Goal: Task Accomplishment & Management: Use online tool/utility

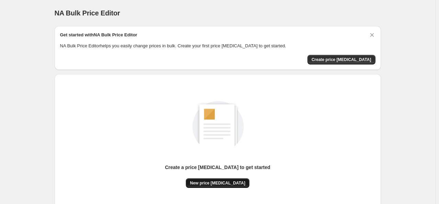
click at [216, 181] on span "New price change job" at bounding box center [217, 183] width 55 height 5
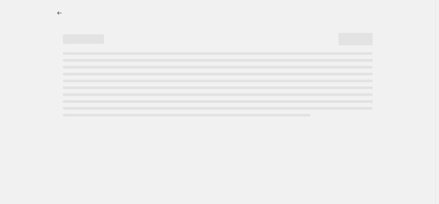
select select "percentage"
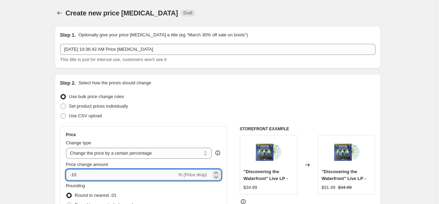
click at [83, 177] on input "-10" at bounding box center [121, 175] width 111 height 11
drag, startPoint x: 86, startPoint y: 174, endPoint x: 61, endPoint y: 177, distance: 25.2
click at [61, 177] on div "Step 2. Select how the prices should change Use bulk price change rules Set pro…" at bounding box center [218, 194] width 326 height 241
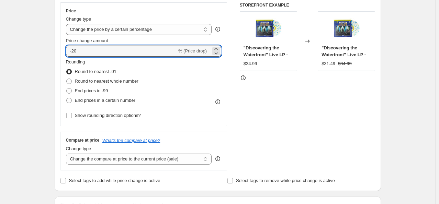
scroll to position [130, 0]
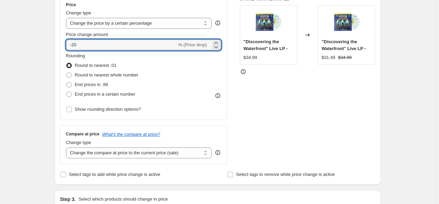
type input "-20"
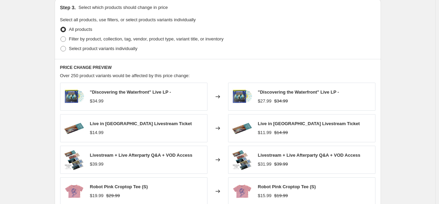
scroll to position [323, 0]
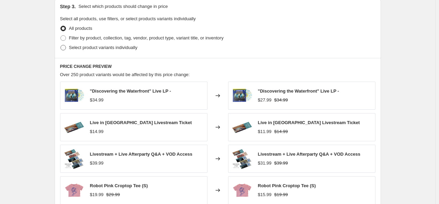
click at [66, 48] on span at bounding box center [62, 47] width 5 height 5
click at [61, 45] on input "Select product variants individually" at bounding box center [60, 45] width 0 height 0
radio input "true"
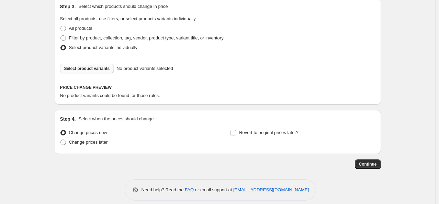
click at [98, 69] on span "Select product variants" at bounding box center [87, 68] width 46 height 5
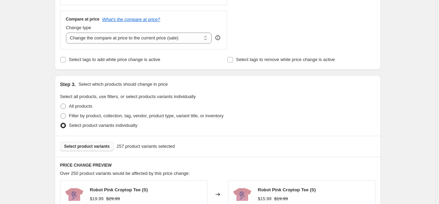
scroll to position [242, 0]
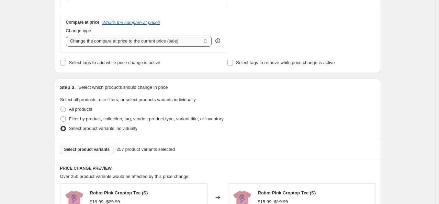
click at [206, 42] on select "Change the compare at price to the current price (sale) Change the compare at p…" at bounding box center [139, 41] width 146 height 11
select select "no_change"
click at [67, 36] on select "Change the compare at price to the current price (sale) Change the compare at p…" at bounding box center [139, 41] width 146 height 11
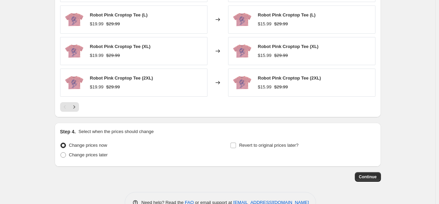
scroll to position [503, 0]
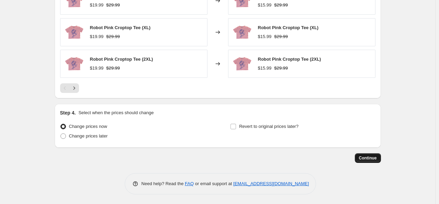
click at [366, 157] on span "Continue" at bounding box center [368, 158] width 18 height 5
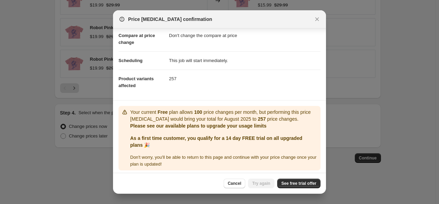
scroll to position [35, 0]
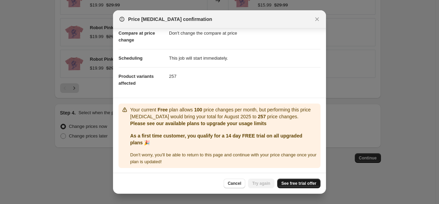
click at [298, 185] on span "See free trial offer" at bounding box center [298, 183] width 35 height 5
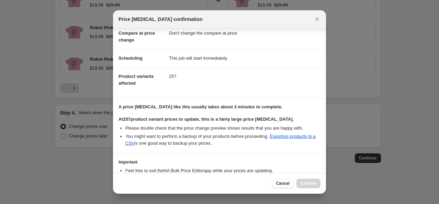
select select "percentage"
select select "no_change"
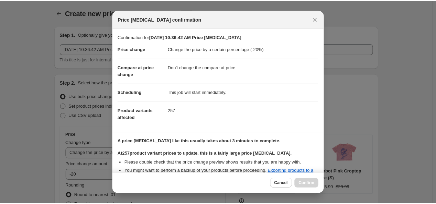
scroll to position [80, 0]
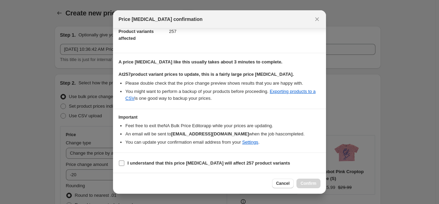
click at [123, 162] on input "I understand that this price change job will affect 257 product variants" at bounding box center [121, 163] width 5 height 5
checkbox input "true"
click at [308, 184] on span "Confirm" at bounding box center [309, 183] width 16 height 5
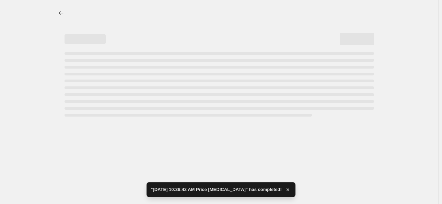
select select "percentage"
select select "no_change"
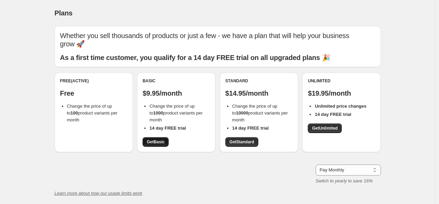
click at [159, 143] on span "Get Basic" at bounding box center [156, 141] width 18 height 5
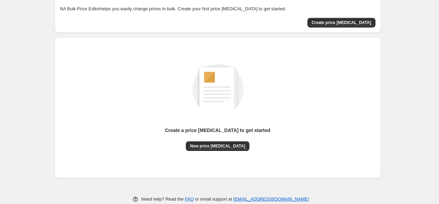
scroll to position [53, 0]
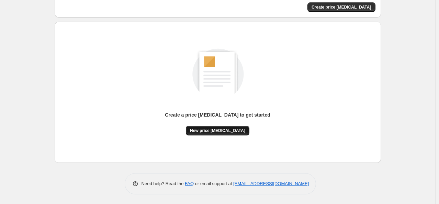
click at [218, 128] on span "New price change job" at bounding box center [217, 130] width 55 height 5
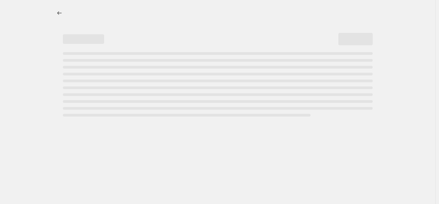
select select "percentage"
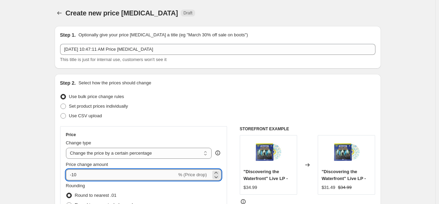
click at [83, 171] on input "-10" at bounding box center [121, 175] width 111 height 11
type input "-1"
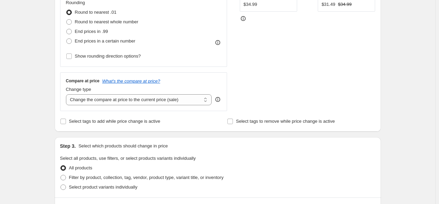
scroll to position [187, 0]
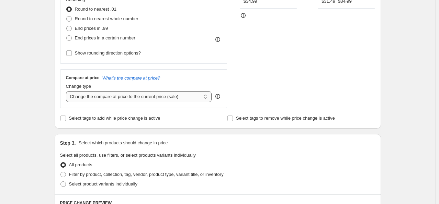
type input "-20"
click at [206, 98] on select "Change the compare at price to the current price (sale) Change the compare at p…" at bounding box center [139, 96] width 146 height 11
select select "no_change"
click at [67, 91] on select "Change the compare at price to the current price (sale) Change the compare at p…" at bounding box center [139, 96] width 146 height 11
click at [64, 117] on input "Select tags to add while price change is active" at bounding box center [62, 118] width 5 height 5
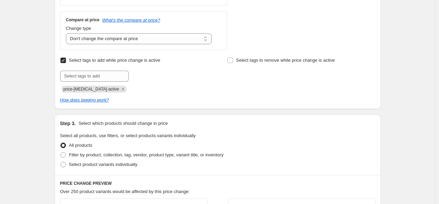
scroll to position [242, 0]
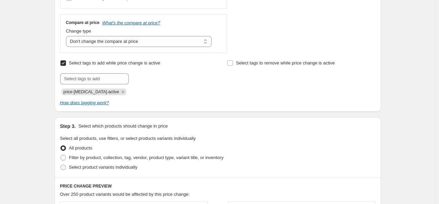
click at [66, 64] on input "Select tags to add while price change is active" at bounding box center [62, 62] width 5 height 5
checkbox input "false"
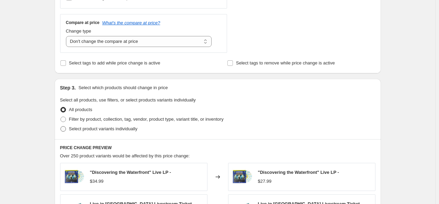
click at [65, 129] on span at bounding box center [62, 128] width 5 height 5
click at [61, 127] on input "Select product variants individually" at bounding box center [60, 126] width 0 height 0
radio input "true"
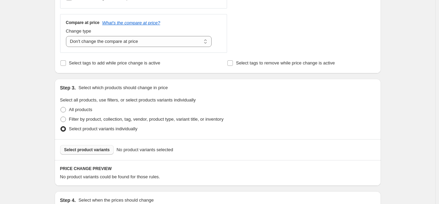
click at [93, 151] on span "Select product variants" at bounding box center [87, 149] width 46 height 5
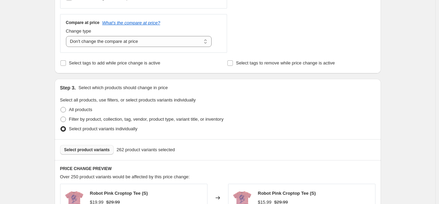
click at [90, 150] on span "Select product variants" at bounding box center [87, 149] width 46 height 5
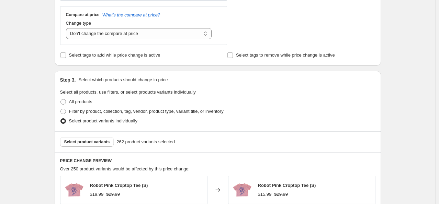
scroll to position [247, 0]
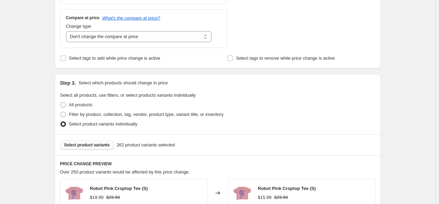
click at [89, 145] on span "Select product variants" at bounding box center [87, 145] width 46 height 5
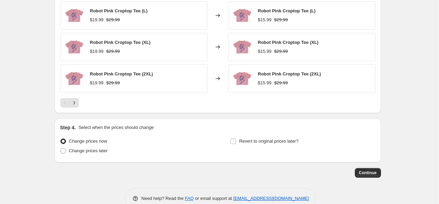
scroll to position [503, 0]
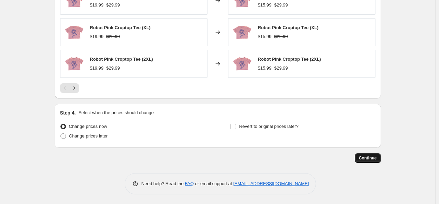
click at [367, 159] on span "Continue" at bounding box center [368, 158] width 18 height 5
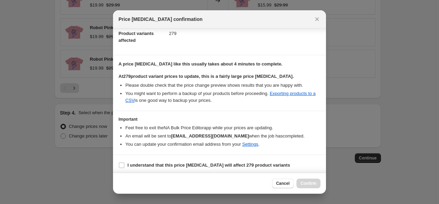
scroll to position [80, 0]
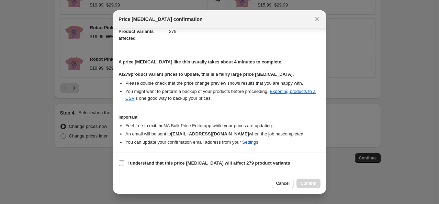
click at [125, 163] on label "I understand that this price change job will affect 279 product variants" at bounding box center [204, 164] width 171 height 10
click at [124, 163] on input "I understand that this price change job will affect 279 product variants" at bounding box center [121, 163] width 5 height 5
checkbox input "true"
click at [311, 184] on span "Confirm" at bounding box center [309, 183] width 16 height 5
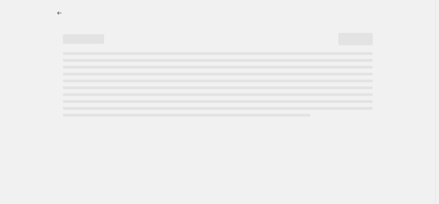
select select "percentage"
select select "no_change"
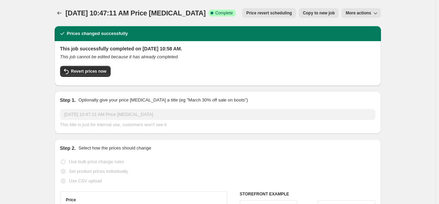
drag, startPoint x: 438, startPoint y: 43, endPoint x: 443, endPoint y: 111, distance: 68.9
click at [439, 111] on html "Home Settings Plans Skip to content Aug 29, 2025, 10:47:11 AM Price change job.…" at bounding box center [219, 102] width 439 height 204
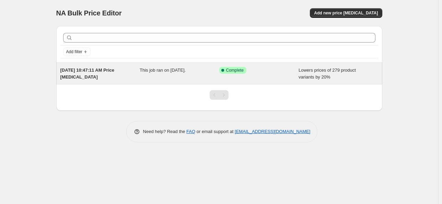
click at [184, 77] on div "This job ran on [DATE]." at bounding box center [180, 74] width 80 height 14
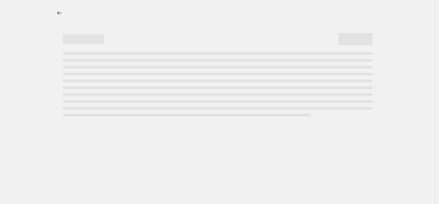
select select "percentage"
select select "no_change"
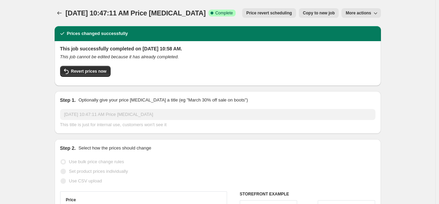
click at [366, 15] on span "More actions" at bounding box center [358, 12] width 25 height 5
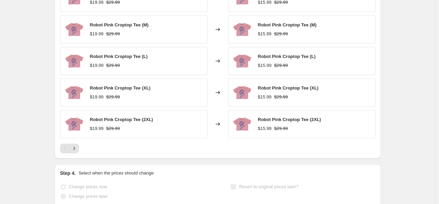
scroll to position [519, 0]
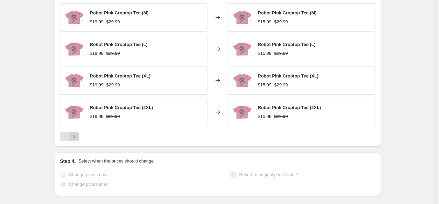
click at [76, 134] on icon "Next" at bounding box center [74, 136] width 7 height 7
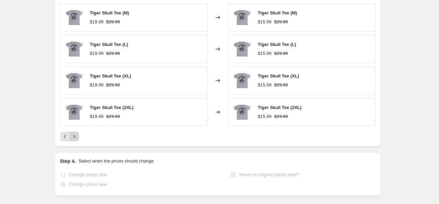
click at [76, 137] on icon "Next" at bounding box center [74, 136] width 7 height 7
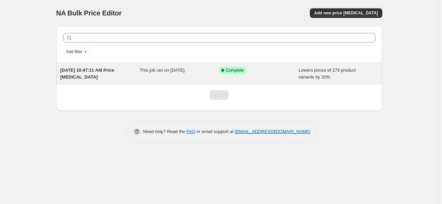
click at [262, 75] on div "Success Complete Complete" at bounding box center [259, 74] width 80 height 14
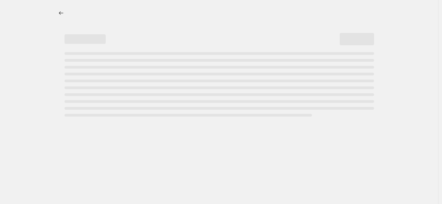
select select "percentage"
select select "no_change"
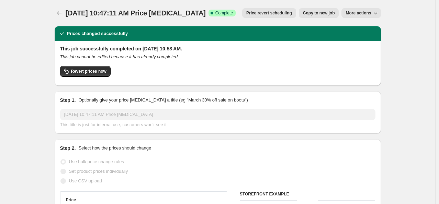
click at [324, 14] on span "Copy to new job" at bounding box center [319, 12] width 32 height 5
select select "percentage"
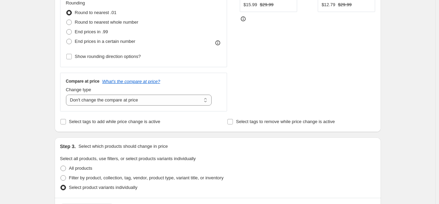
scroll to position [201, 0]
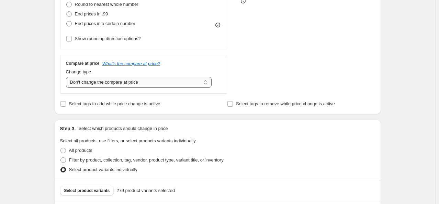
click at [198, 81] on select "Change the compare at price to the current price (sale) Change the compare at p…" at bounding box center [139, 82] width 146 height 11
click at [67, 77] on select "Change the compare at price to the current price (sale) Change the compare at p…" at bounding box center [139, 82] width 146 height 11
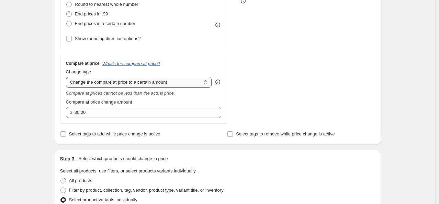
click at [165, 81] on select "Change the compare at price to the current price (sale) Change the compare at p…" at bounding box center [139, 82] width 146 height 11
click at [67, 77] on select "Change the compare at price to the current price (sale) Change the compare at p…" at bounding box center [139, 82] width 146 height 11
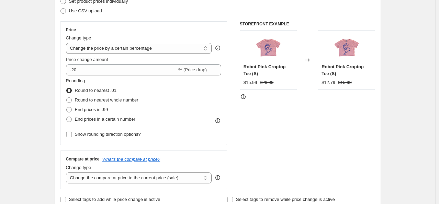
scroll to position [117, 0]
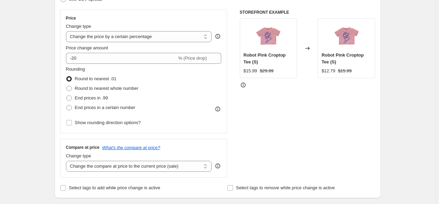
click at [244, 85] on icon at bounding box center [243, 85] width 7 height 7
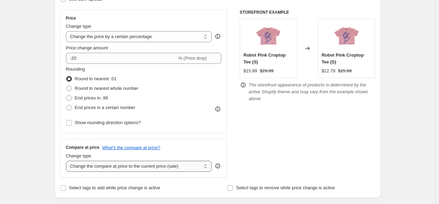
click at [206, 166] on select "Change the compare at price to the current price (sale) Change the compare at p…" at bounding box center [139, 166] width 146 height 11
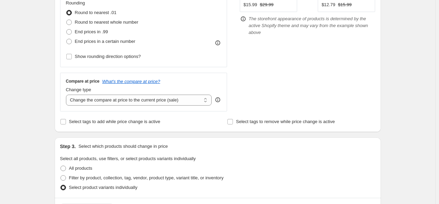
scroll to position [180, 0]
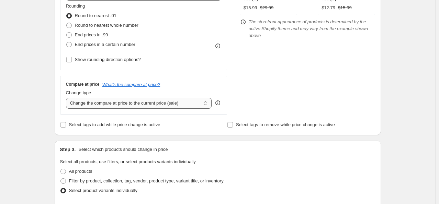
click at [206, 103] on select "Change the compare at price to the current price (sale) Change the compare at p…" at bounding box center [139, 103] width 146 height 11
click at [67, 98] on select "Change the compare at price to the current price (sale) Change the compare at p…" at bounding box center [139, 103] width 146 height 11
click at [183, 100] on select "Change the compare at price to the current price (sale) Change the compare at p…" at bounding box center [139, 103] width 146 height 11
select select "ep"
click at [67, 98] on select "Change the compare at price to the current price (sale) Change the compare at p…" at bounding box center [139, 103] width 146 height 11
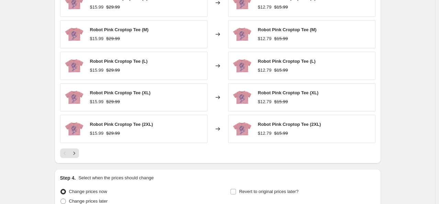
scroll to position [503, 0]
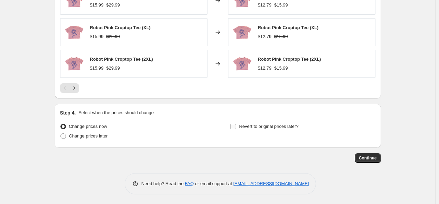
click at [234, 126] on input "Revert to original prices later?" at bounding box center [232, 126] width 5 height 5
checkbox input "true"
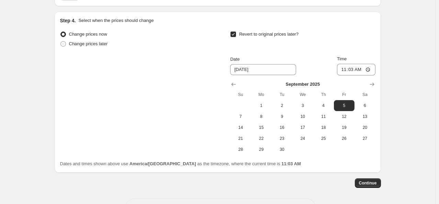
scroll to position [600, 0]
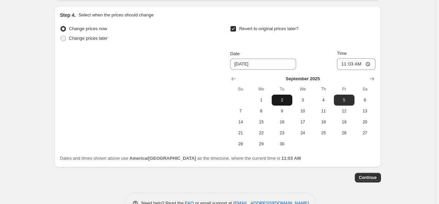
click at [285, 100] on span "2" at bounding box center [281, 100] width 15 height 5
type input "[DATE]"
click at [373, 177] on span "Continue" at bounding box center [368, 177] width 18 height 5
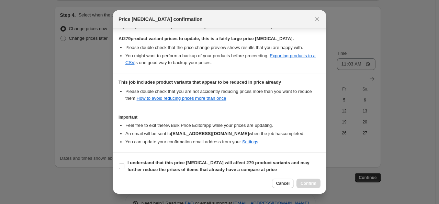
scroll to position [129, 0]
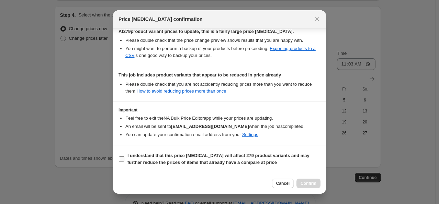
click at [119, 159] on input "I understand that this price change job will affect 279 product variants and ma…" at bounding box center [121, 159] width 5 height 5
checkbox input "true"
click at [308, 184] on span "Confirm" at bounding box center [309, 183] width 16 height 5
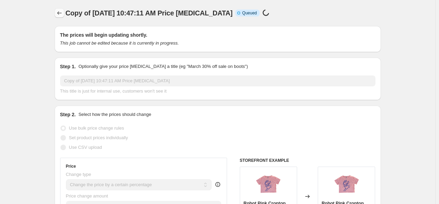
click at [61, 14] on icon "Price change jobs" at bounding box center [59, 13] width 7 height 7
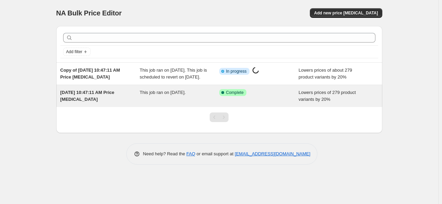
click at [252, 103] on div "Success Complete Complete" at bounding box center [259, 96] width 80 height 14
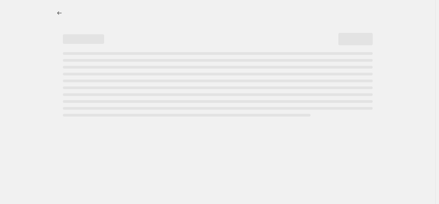
select select "percentage"
select select "no_change"
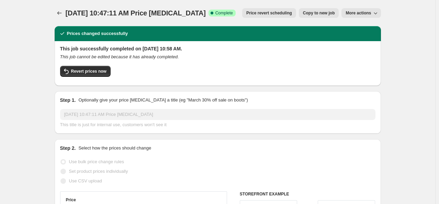
click at [360, 15] on span "More actions" at bounding box center [358, 12] width 25 height 5
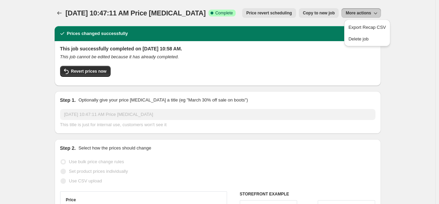
click at [355, 48] on div "Export Recap CSV Delete job" at bounding box center [366, 35] width 51 height 34
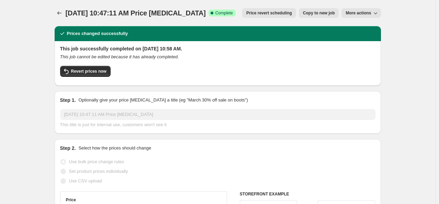
click at [361, 14] on span "More actions" at bounding box center [358, 12] width 25 height 5
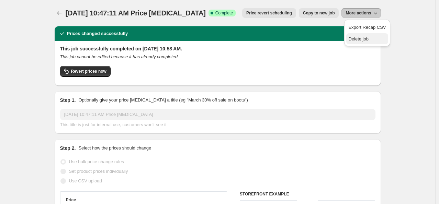
click at [352, 37] on span "Delete job" at bounding box center [358, 38] width 20 height 5
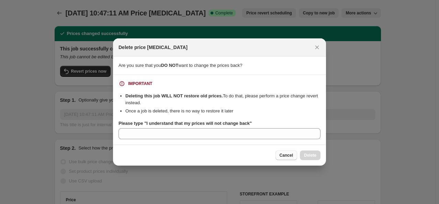
click at [284, 155] on span "Cancel" at bounding box center [286, 155] width 13 height 5
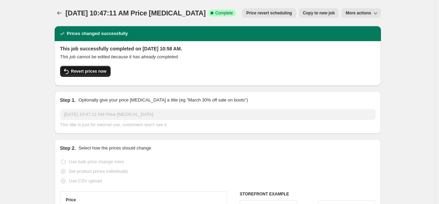
click at [89, 71] on span "Revert prices now" at bounding box center [88, 71] width 35 height 5
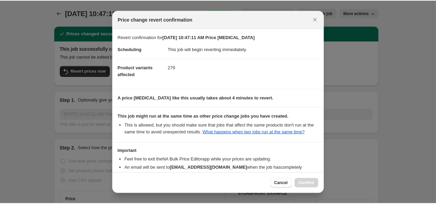
scroll to position [49, 0]
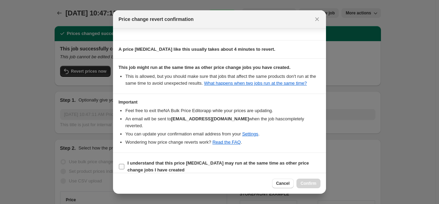
click at [122, 164] on input "I understand that this price change job may run at the same time as other price…" at bounding box center [121, 166] width 5 height 5
checkbox input "true"
click at [306, 183] on span "Confirm" at bounding box center [309, 183] width 16 height 5
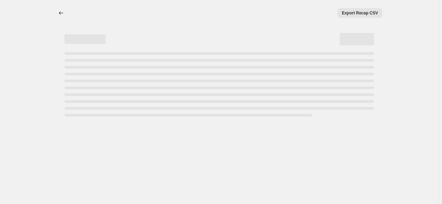
select select "percentage"
select select "no_change"
select select "percentage"
select select "no_change"
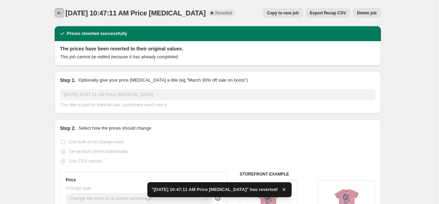
click at [62, 11] on icon "Price change jobs" at bounding box center [59, 13] width 7 height 7
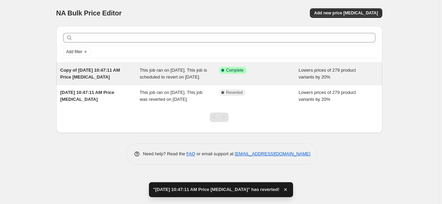
click at [101, 76] on span "Copy of [DATE] 10:47:11 AM Price [MEDICAL_DATA]" at bounding box center [90, 74] width 60 height 12
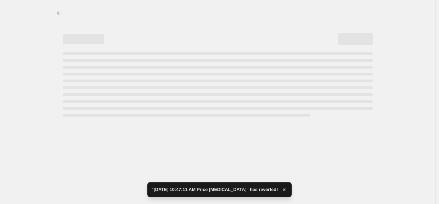
select select "percentage"
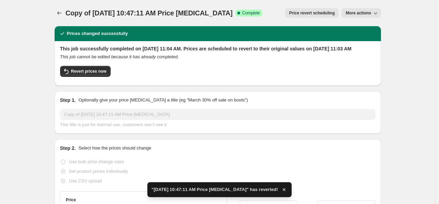
click at [375, 13] on icon "button" at bounding box center [375, 13] width 7 height 7
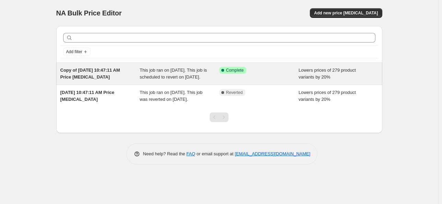
click at [256, 76] on div "Success Complete Complete" at bounding box center [259, 74] width 80 height 14
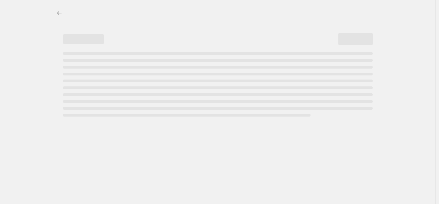
select select "percentage"
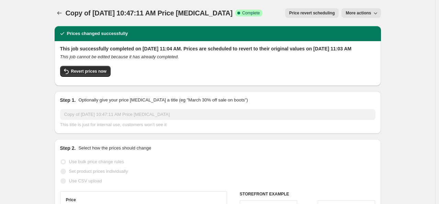
click at [360, 12] on span "More actions" at bounding box center [358, 12] width 25 height 5
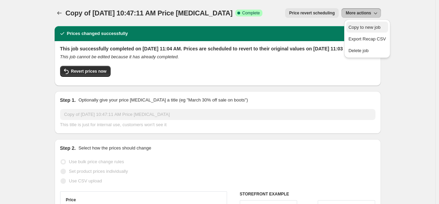
click at [359, 30] on span "Copy to new job" at bounding box center [364, 27] width 32 height 5
select select "percentage"
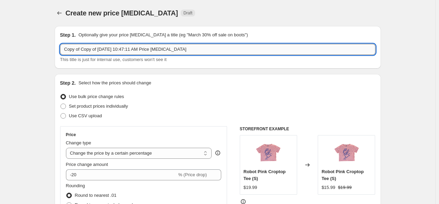
click at [193, 48] on input "Copy of Copy of [DATE] 10:47:11 AM Price [MEDICAL_DATA]" at bounding box center [217, 49] width 315 height 11
drag, startPoint x: 193, startPoint y: 48, endPoint x: -5, endPoint y: 54, distance: 197.9
click at [0, 54] on html "Home Settings Plans Skip to content Create new price [MEDICAL_DATA]. This page …" at bounding box center [219, 102] width 439 height 204
type input "[DATE] Sale"
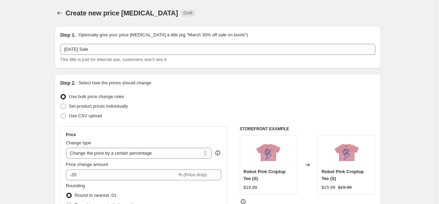
click at [206, 4] on div "Create new price change job. This page is ready Create new price change job Dra…" at bounding box center [218, 13] width 326 height 26
click at [62, 16] on button "Price change jobs" at bounding box center [60, 13] width 10 height 10
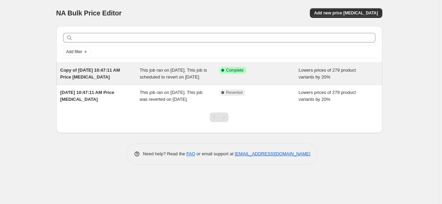
click at [261, 75] on div "Success Complete Complete" at bounding box center [259, 74] width 80 height 14
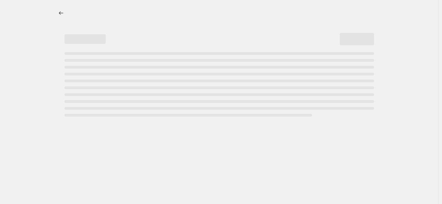
select select "percentage"
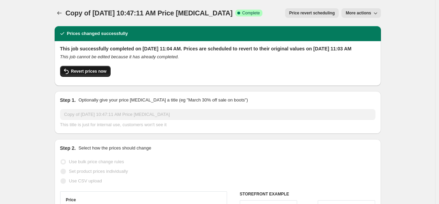
click at [96, 74] on span "Revert prices now" at bounding box center [88, 71] width 35 height 5
checkbox input "false"
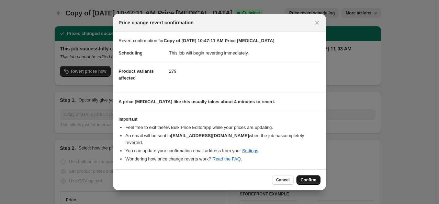
click at [309, 178] on span "Confirm" at bounding box center [309, 180] width 16 height 5
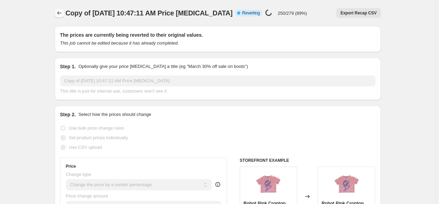
click at [60, 14] on icon "Price change jobs" at bounding box center [59, 13] width 7 height 7
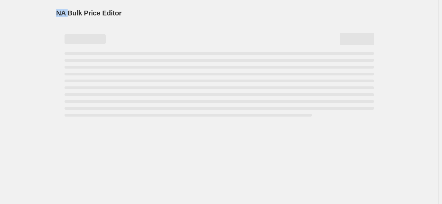
click at [60, 14] on span "NA Bulk Price Editor" at bounding box center [89, 13] width 66 height 8
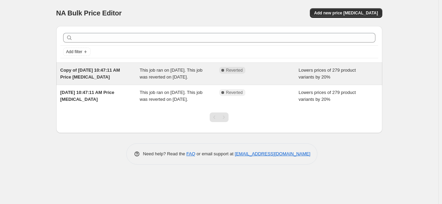
click at [271, 78] on div "Complete Reverted" at bounding box center [259, 74] width 80 height 14
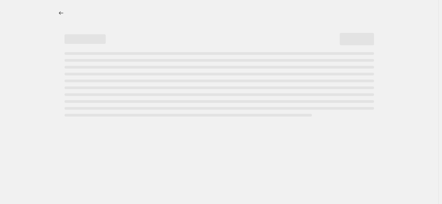
select select "percentage"
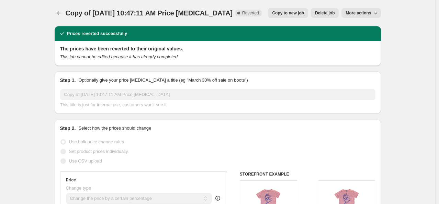
click at [293, 12] on span "Copy to new job" at bounding box center [288, 12] width 32 height 5
select select "percentage"
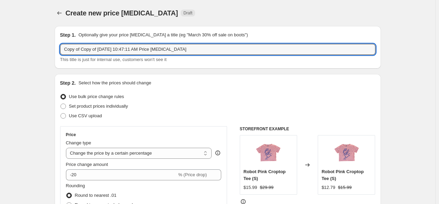
drag, startPoint x: 191, startPoint y: 53, endPoint x: 49, endPoint y: 52, distance: 141.2
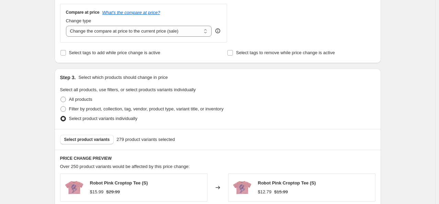
scroll to position [255, 0]
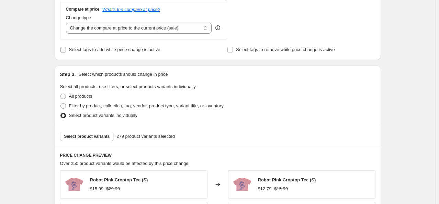
type input "[DATE] Sale"
click at [65, 52] on input "Select tags to add while price change is active" at bounding box center [62, 49] width 5 height 5
checkbox input "true"
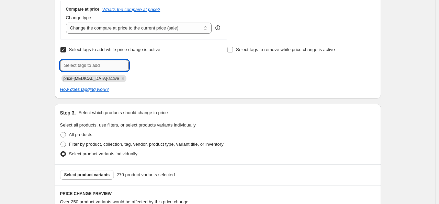
click at [88, 67] on input "text" at bounding box center [94, 65] width 69 height 11
type input "[DATE] Sale"
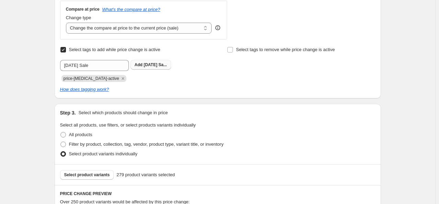
click at [156, 65] on span "Labor Day Sa..." at bounding box center [155, 65] width 23 height 5
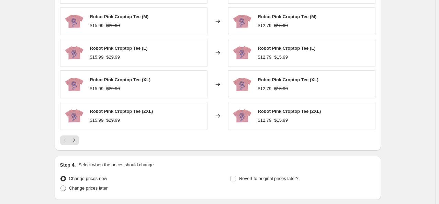
scroll to position [541, 0]
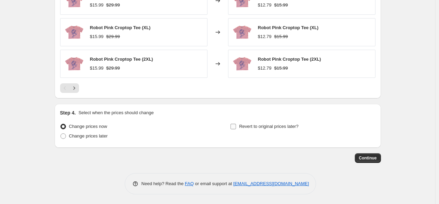
click at [236, 126] on input "Revert to original prices later?" at bounding box center [232, 126] width 5 height 5
checkbox input "true"
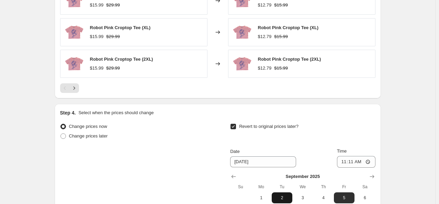
click at [286, 195] on span "2" at bounding box center [281, 197] width 15 height 5
type input "9/2/2025"
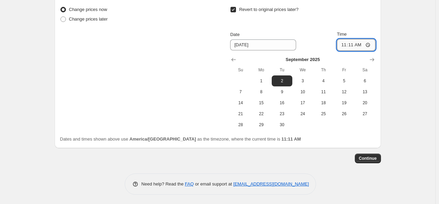
click at [356, 44] on input "11:11" at bounding box center [356, 45] width 38 height 12
click at [350, 44] on input "11:11" at bounding box center [356, 45] width 38 height 12
click at [346, 45] on input "11:00" at bounding box center [356, 45] width 38 height 12
type input "09:00"
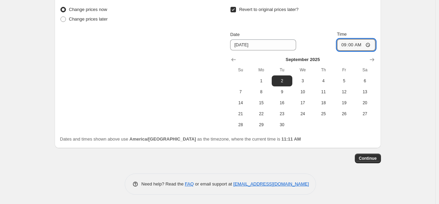
click at [370, 161] on button "Continue" at bounding box center [368, 159] width 26 height 10
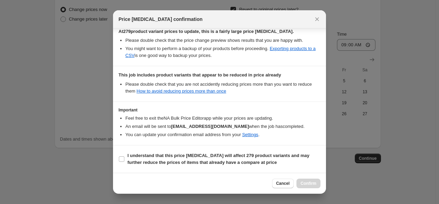
scroll to position [147, 0]
click at [124, 157] on input "I understand that this price change job will affect 279 product variants and ma…" at bounding box center [121, 159] width 5 height 5
checkbox input "true"
click at [308, 185] on span "Confirm" at bounding box center [309, 183] width 16 height 5
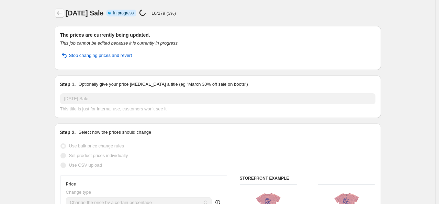
click at [60, 11] on icon "Price change jobs" at bounding box center [59, 13] width 7 height 7
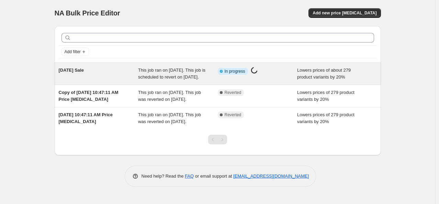
click at [280, 76] on div "Info Partially complete In progress Price change job in progress..." at bounding box center [258, 74] width 80 height 14
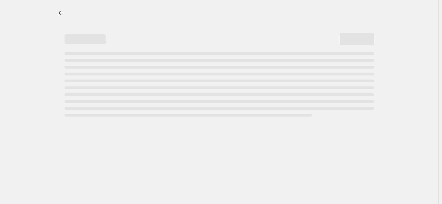
select select "percentage"
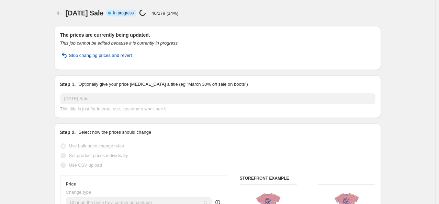
click at [106, 55] on span "Stop changing prices and revert" at bounding box center [100, 55] width 63 height 7
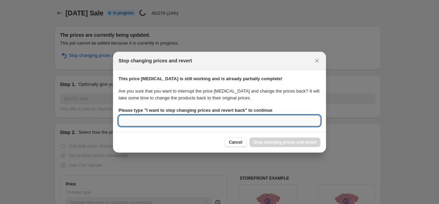
click at [191, 123] on input "Please type " I want to stop changing prices and revert back " to continue" at bounding box center [220, 120] width 202 height 11
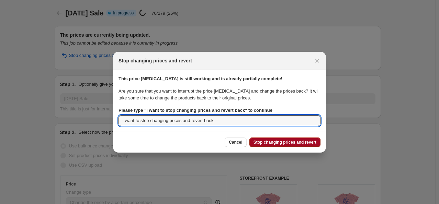
type input "i want to stop changing prices and revert back"
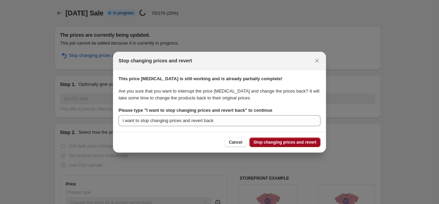
click at [285, 143] on span "Stop changing prices and revert" at bounding box center [284, 142] width 63 height 5
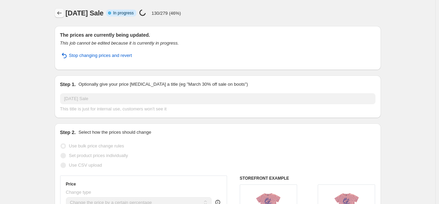
click at [60, 14] on icon "Price change jobs" at bounding box center [59, 12] width 4 height 3
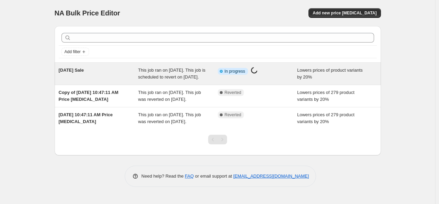
click at [241, 81] on div "Info Partially complete In progress Price change job in progress..." at bounding box center [258, 74] width 80 height 14
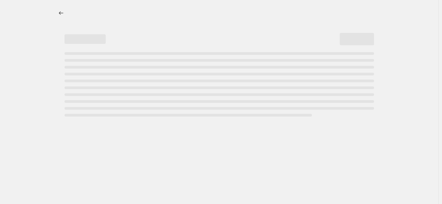
select select "percentage"
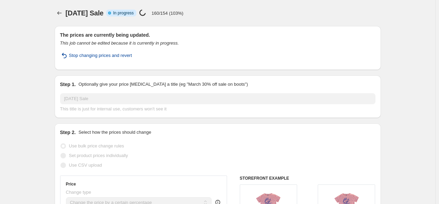
click at [101, 57] on span "Stop changing prices and revert" at bounding box center [100, 55] width 63 height 7
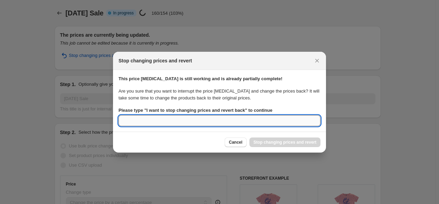
click at [146, 119] on input "Please type " I want to stop changing prices and revert back " to continue" at bounding box center [220, 120] width 202 height 11
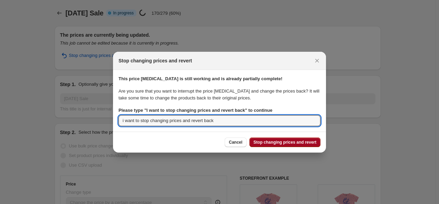
type input "i want to stop changing prices and revert back"
click at [301, 141] on span "Stop changing prices and revert" at bounding box center [284, 142] width 63 height 5
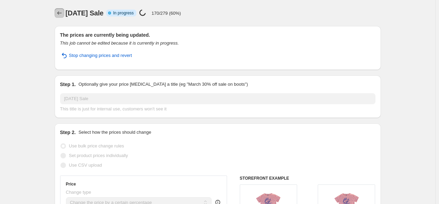
click at [59, 12] on icon "Price change jobs" at bounding box center [59, 13] width 7 height 7
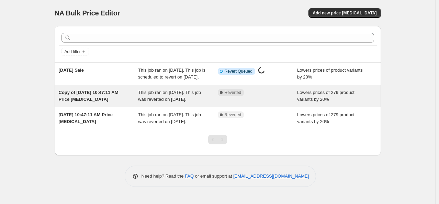
click at [264, 103] on div "Complete Reverted" at bounding box center [258, 96] width 80 height 14
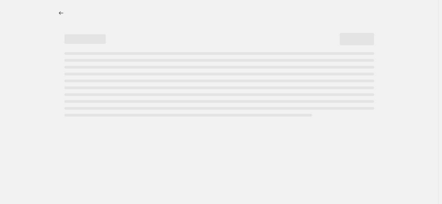
select select "percentage"
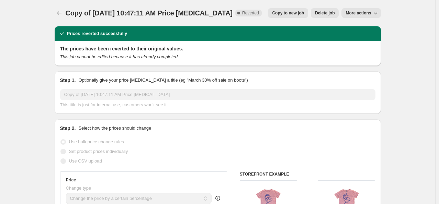
click at [290, 12] on span "Copy to new job" at bounding box center [288, 12] width 32 height 5
select select "percentage"
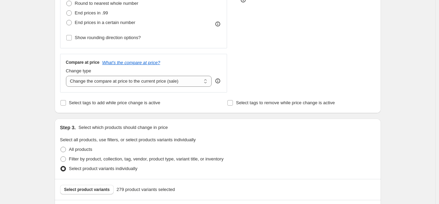
scroll to position [205, 0]
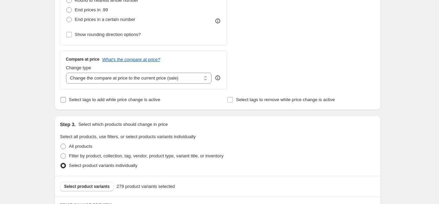
click at [65, 101] on input "Select tags to add while price change is active" at bounding box center [62, 99] width 5 height 5
checkbox input "true"
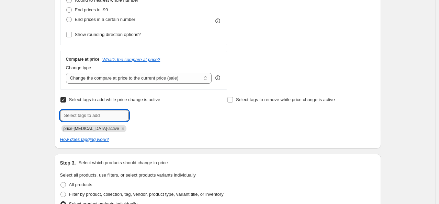
click at [81, 119] on input "text" at bounding box center [94, 115] width 69 height 11
type input "[DATE] Sale"
click at [151, 115] on span "Labor Day Sa..." at bounding box center [155, 115] width 23 height 5
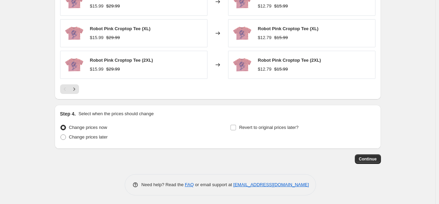
scroll to position [541, 0]
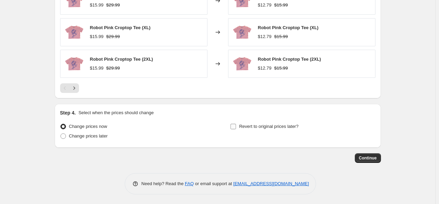
click at [236, 126] on input "Revert to original prices later?" at bounding box center [232, 126] width 5 height 5
checkbox input "true"
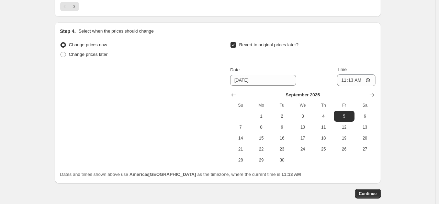
scroll to position [624, 0]
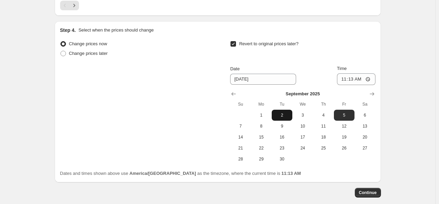
click at [285, 115] on span "2" at bounding box center [281, 115] width 15 height 5
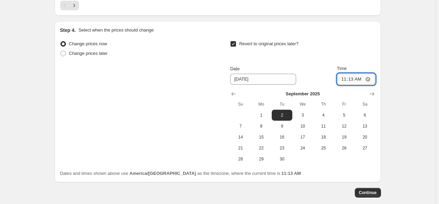
click at [357, 76] on input "11:13" at bounding box center [356, 80] width 38 height 12
click at [263, 115] on span "1" at bounding box center [261, 115] width 15 height 5
click at [348, 80] on input "11:13" at bounding box center [356, 80] width 38 height 12
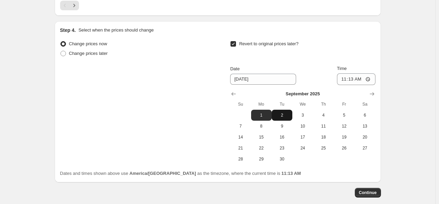
click at [285, 111] on button "2" at bounding box center [282, 115] width 21 height 11
type input "9/2/2025"
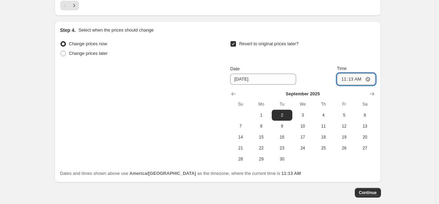
click at [345, 80] on input "11:13" at bounding box center [356, 80] width 38 height 12
type input "09:00"
click at [156, 90] on div "Change prices now Change prices later Revert to original prices later? Date 9/2…" at bounding box center [217, 102] width 315 height 126
click at [374, 193] on span "Continue" at bounding box center [368, 192] width 18 height 5
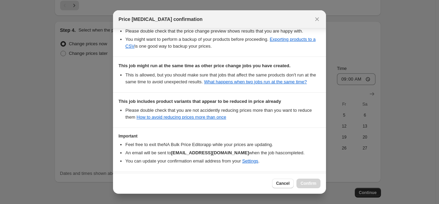
scroll to position [189, 0]
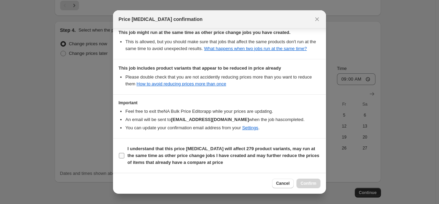
click at [120, 154] on input "I understand that this price change job will affect 279 product variants, may r…" at bounding box center [121, 155] width 5 height 5
checkbox input "true"
click at [312, 185] on span "Confirm" at bounding box center [309, 183] width 16 height 5
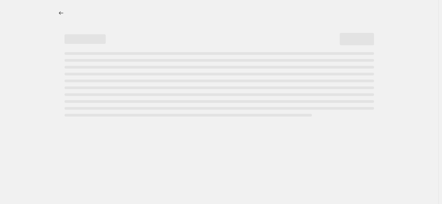
select select "percentage"
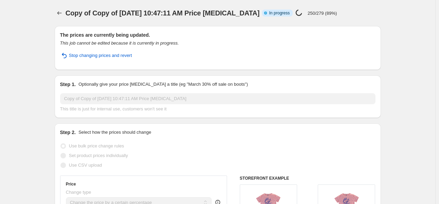
select select "percentage"
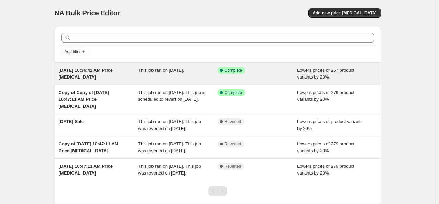
click at [268, 79] on div "Success Complete Complete" at bounding box center [258, 74] width 80 height 14
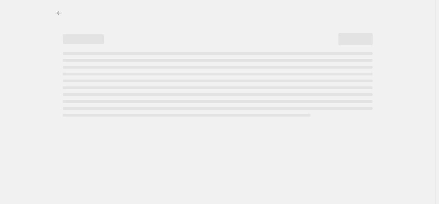
select select "percentage"
select select "no_change"
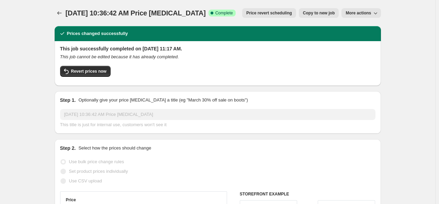
click at [274, 13] on span "Price revert scheduling" at bounding box center [269, 12] width 46 height 5
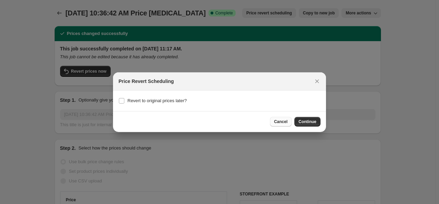
click at [282, 120] on span "Cancel" at bounding box center [280, 121] width 13 height 5
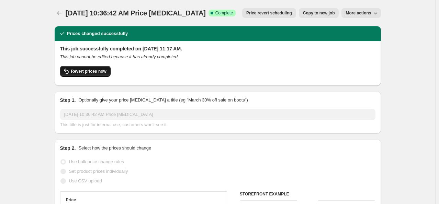
click at [84, 71] on span "Revert prices now" at bounding box center [88, 71] width 35 height 5
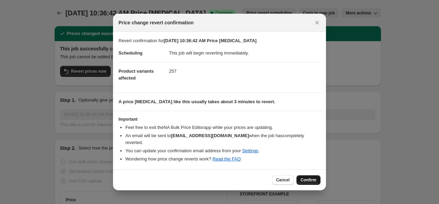
click at [309, 179] on span "Confirm" at bounding box center [309, 180] width 16 height 5
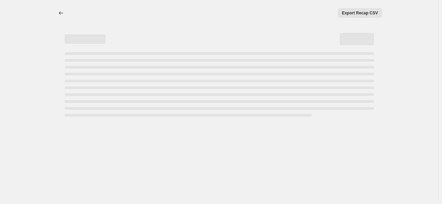
select select "percentage"
select select "no_change"
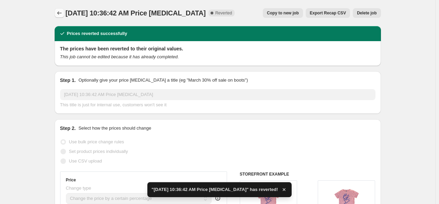
click at [63, 14] on icon "Price change jobs" at bounding box center [59, 13] width 7 height 7
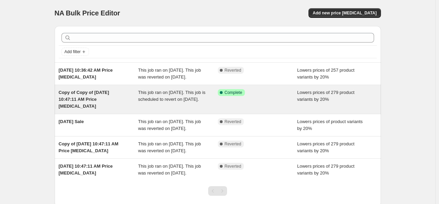
click at [264, 106] on div "Success Complete Complete" at bounding box center [258, 99] width 80 height 21
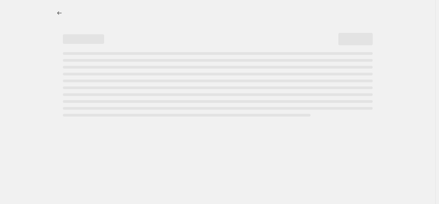
select select "percentage"
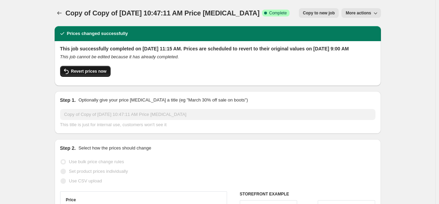
click at [88, 74] on span "Revert prices now" at bounding box center [88, 71] width 35 height 5
checkbox input "false"
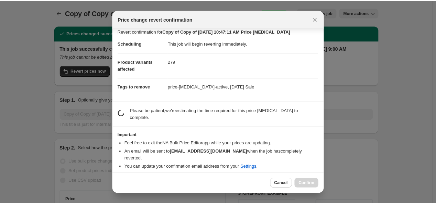
scroll to position [4, 0]
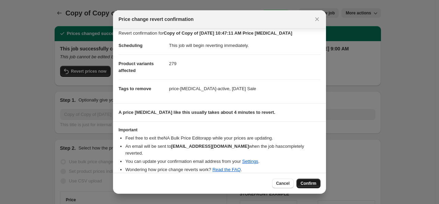
click at [309, 184] on span "Confirm" at bounding box center [309, 183] width 16 height 5
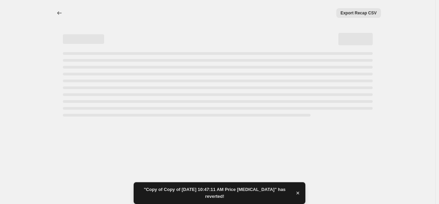
select select "percentage"
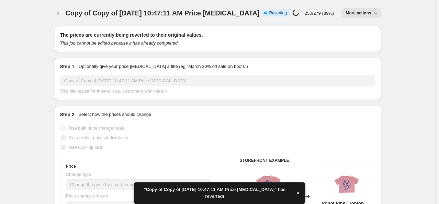
checkbox input "true"
